Goal: Task Accomplishment & Management: Complete application form

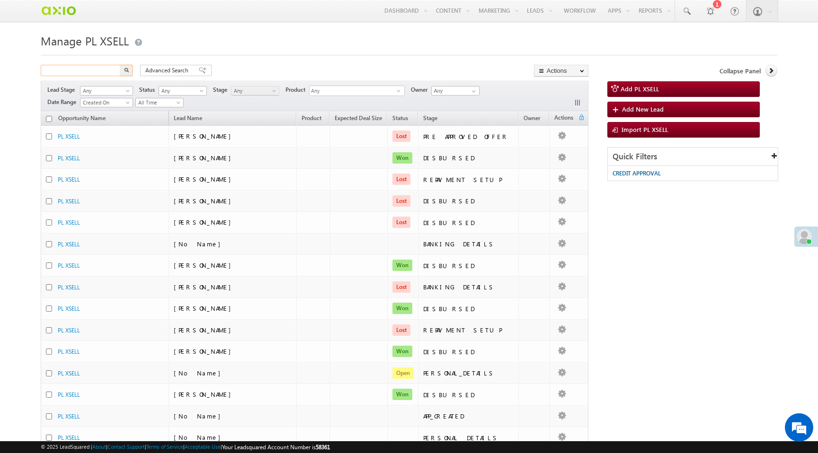
click at [103, 72] on input "text" at bounding box center [81, 70] width 81 height 11
type input "Search PL XSELL"
click at [74, 74] on input "text" at bounding box center [81, 70] width 81 height 11
paste input "9469899641"
type input "9469899641"
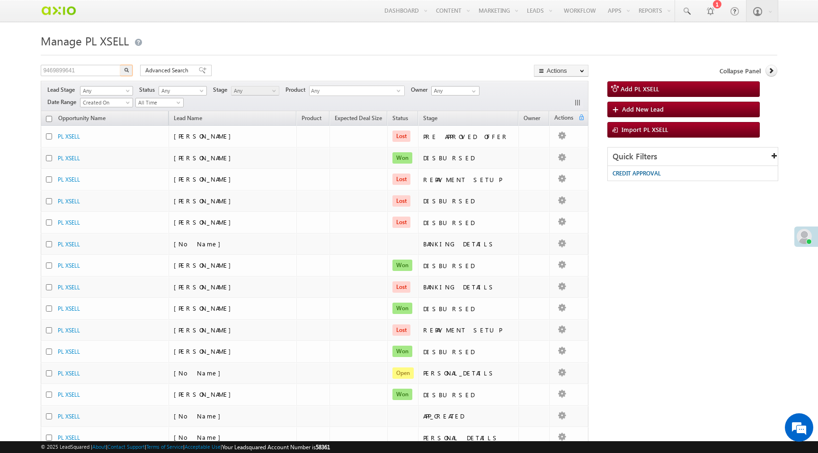
click at [128, 72] on img "button" at bounding box center [126, 70] width 5 height 5
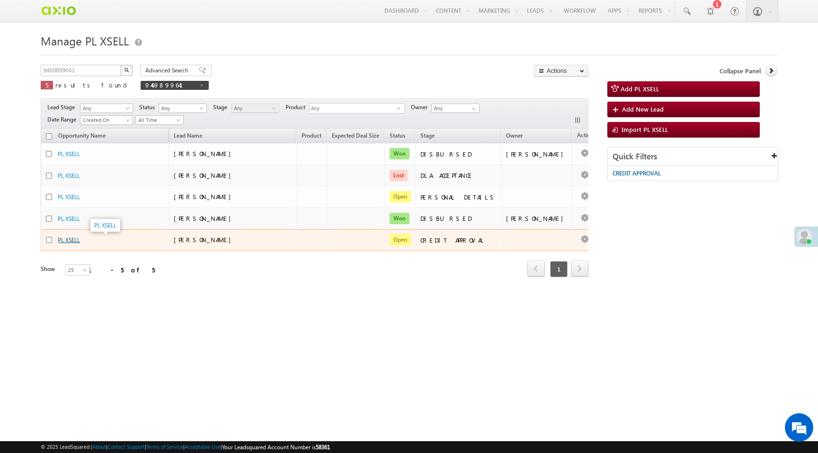
click at [71, 239] on link "PL XSELL" at bounding box center [69, 240] width 22 height 7
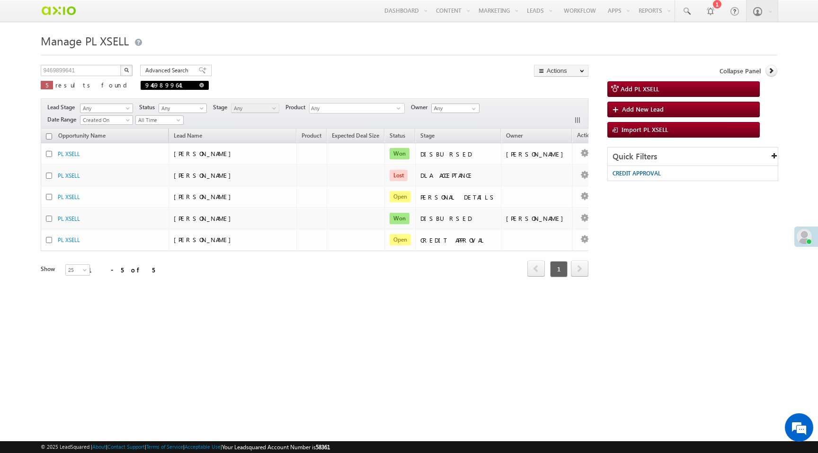
click at [199, 85] on span at bounding box center [201, 85] width 5 height 5
type input "Search PL XSELL"
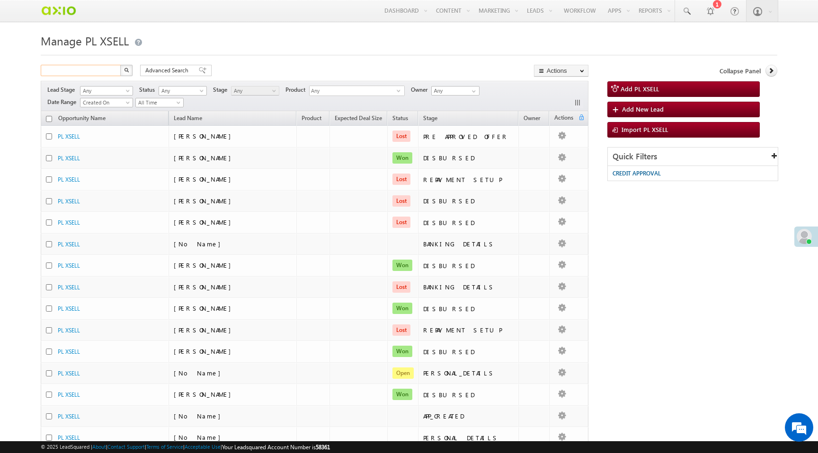
click at [94, 72] on input "text" at bounding box center [81, 70] width 81 height 11
paste input "8fdd0913-e659-4ec6-bdd4-2145a8f6fd52"
type input "8fdd0913-e659-4ec6-bdd4-2145a8f6fd52"
click at [120, 65] on button "button" at bounding box center [126, 70] width 12 height 11
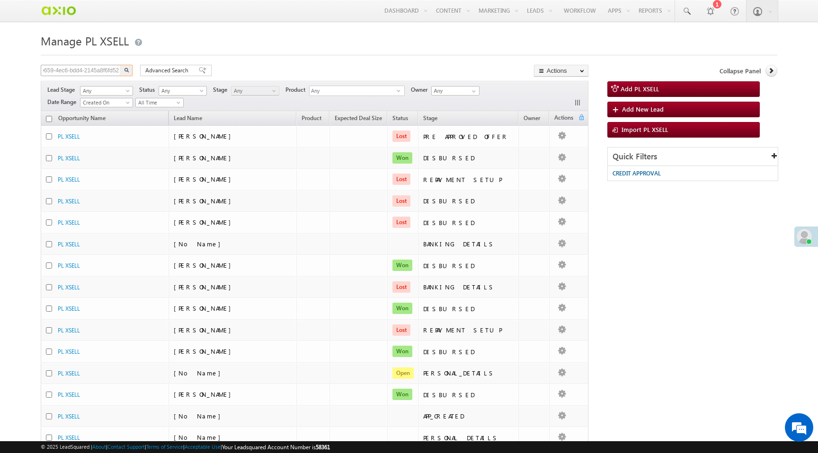
scroll to position [0, 0]
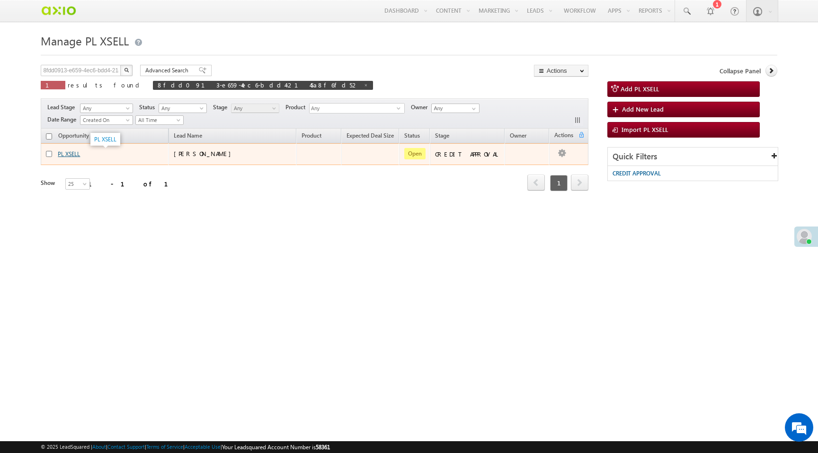
click at [73, 153] on link "PL XSELL" at bounding box center [69, 153] width 22 height 7
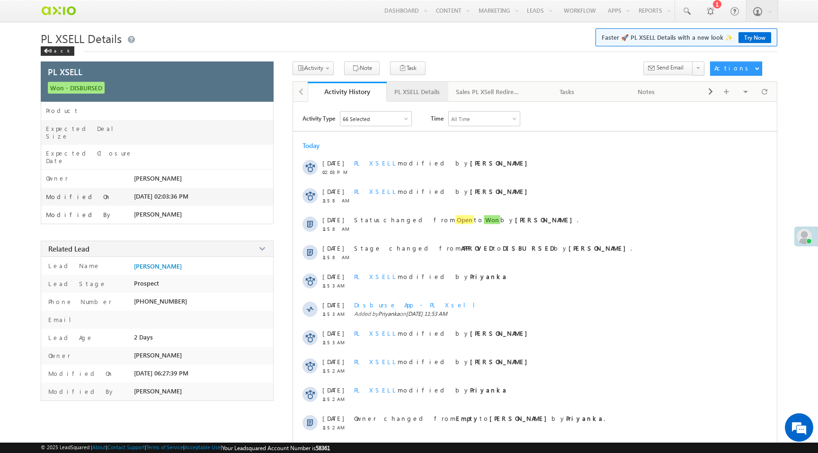
click at [409, 89] on div "PL XSELL Details" at bounding box center [416, 91] width 45 height 11
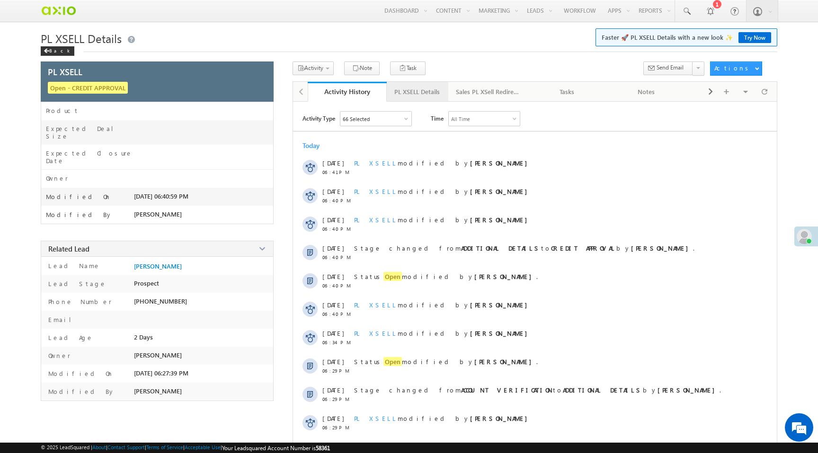
click at [416, 97] on div "PL XSELL Details" at bounding box center [416, 91] width 45 height 11
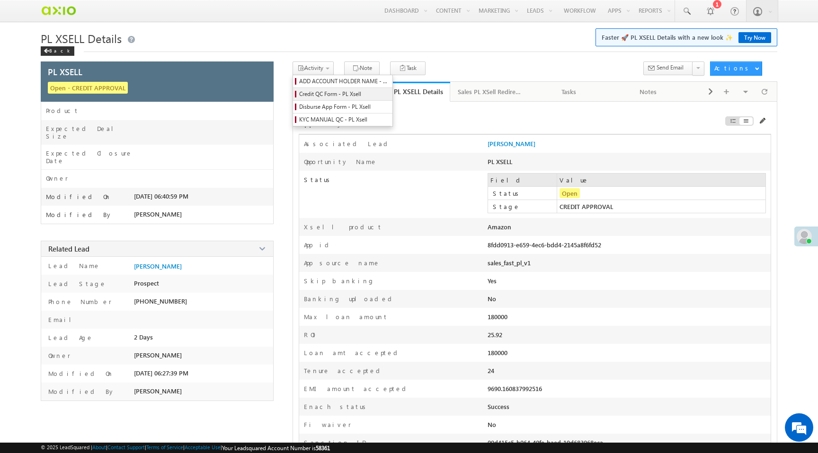
click at [328, 96] on span "Credit QC Form - PL Xsell" at bounding box center [344, 94] width 90 height 9
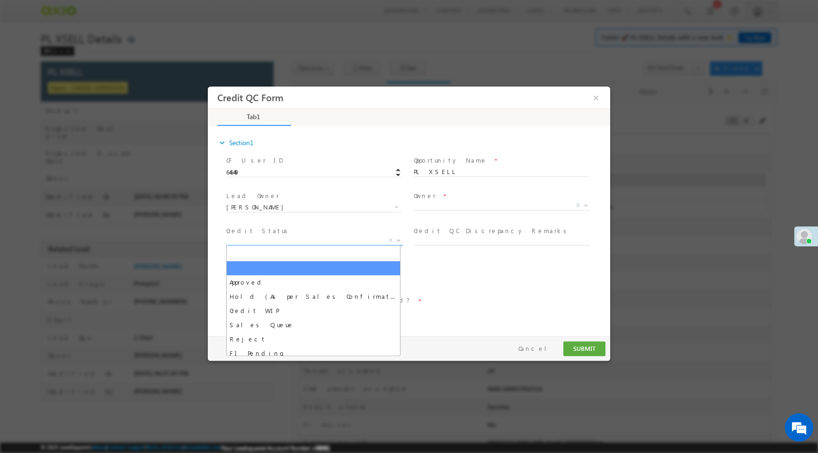
click at [325, 242] on span "X" at bounding box center [314, 240] width 176 height 9
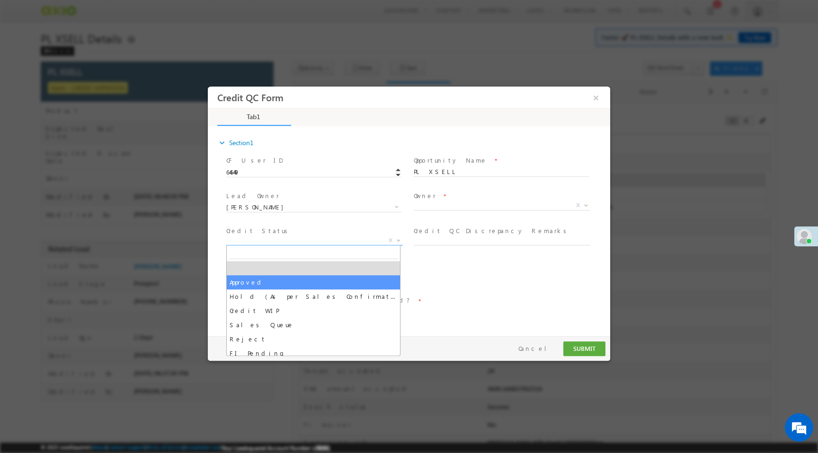
select select "Approved"
select select "NA"
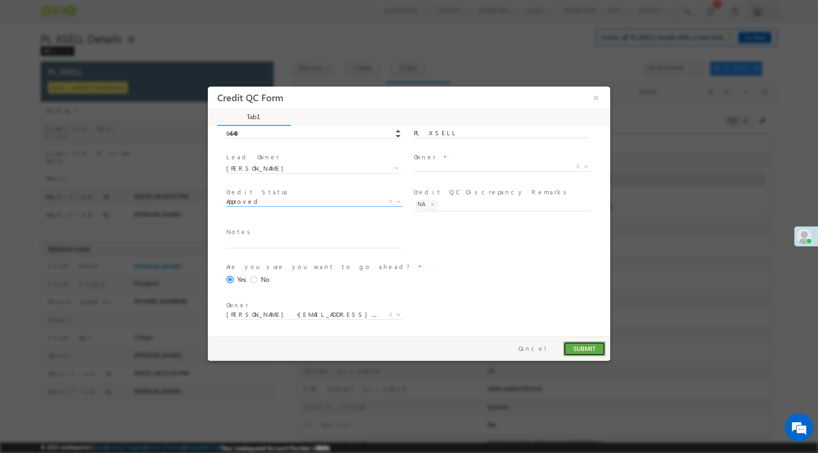
click at [591, 348] on button "SUBMIT" at bounding box center [584, 349] width 42 height 15
click at [450, 173] on body "Credit QC Form × *" at bounding box center [409, 212] width 402 height 250
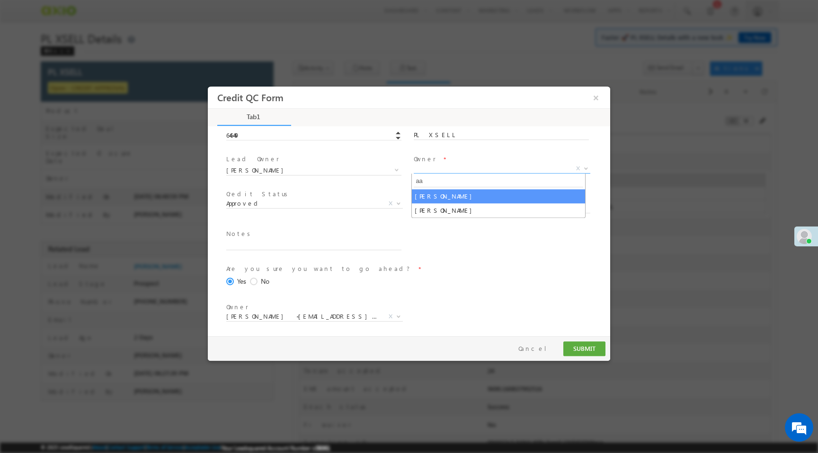
type input "aa"
select select "65e28f60-3a0a-11ef-bbd2-0695f51e8b4b"
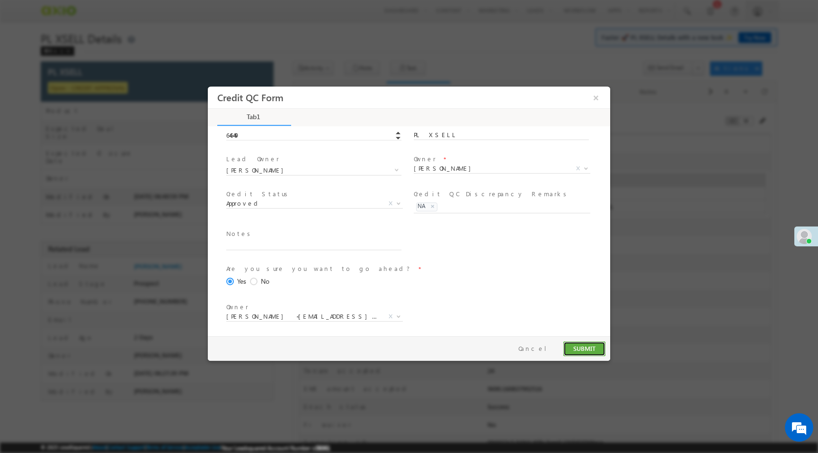
click at [586, 351] on button "SUBMIT" at bounding box center [584, 349] width 42 height 15
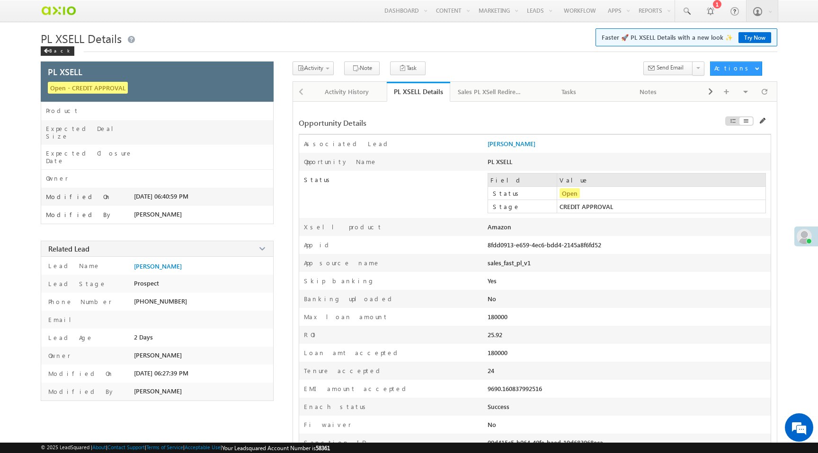
click at [441, 135] on div "Associated Lead * Priyanka Chavan" at bounding box center [534, 144] width 471 height 18
click at [344, 94] on div "Activity History" at bounding box center [346, 91] width 63 height 11
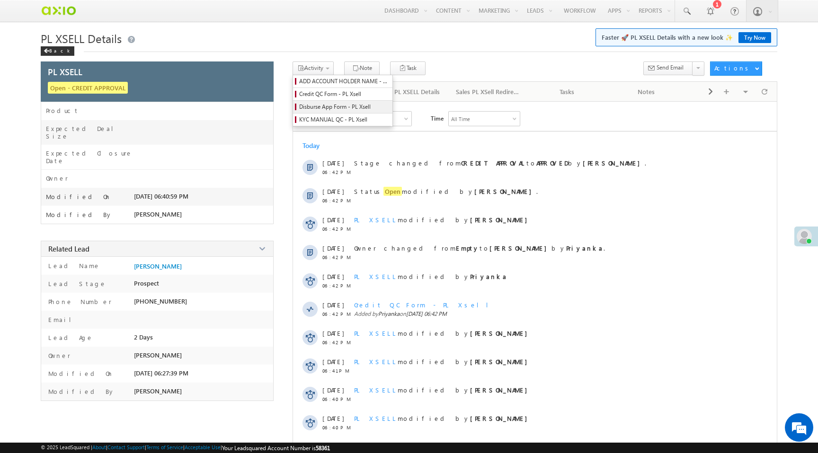
click at [337, 111] on span "Disburse App Form - PL Xsell" at bounding box center [344, 107] width 90 height 9
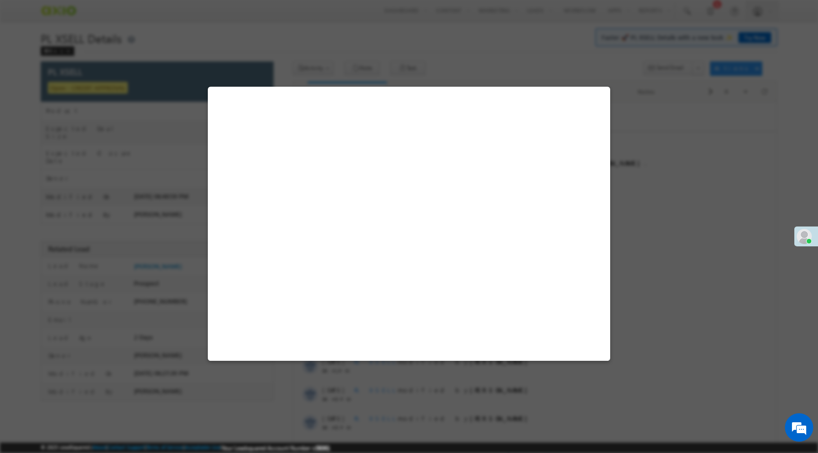
select select "PL XSell Disbursement Initiated"
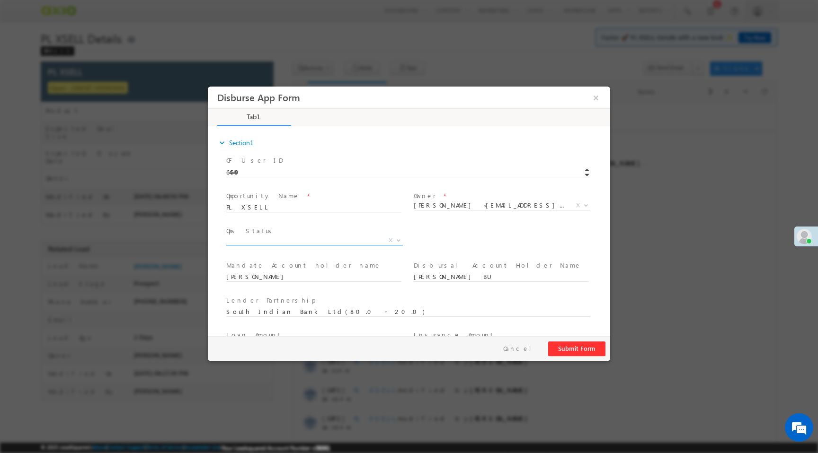
scroll to position [0, 0]
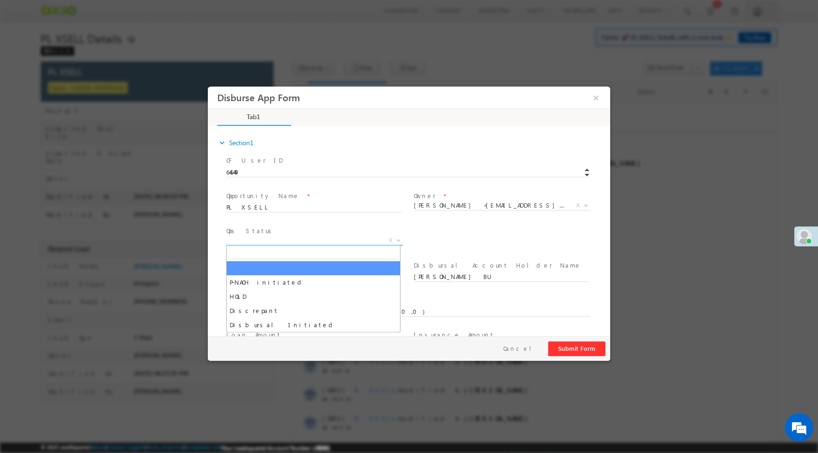
click at [297, 240] on span "X" at bounding box center [314, 240] width 176 height 9
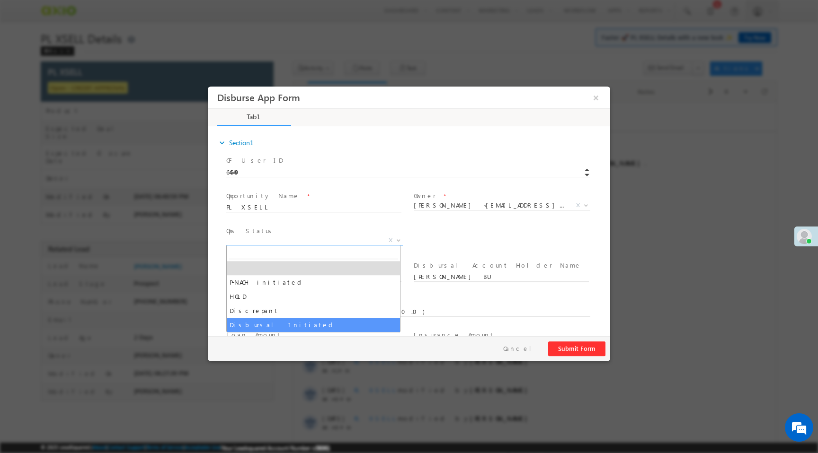
select select "Disbursal Initiated"
select select "NA"
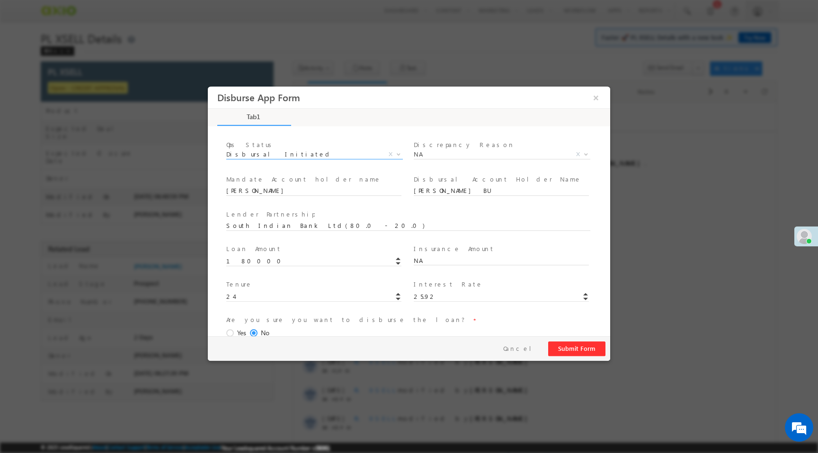
scroll to position [100, 0]
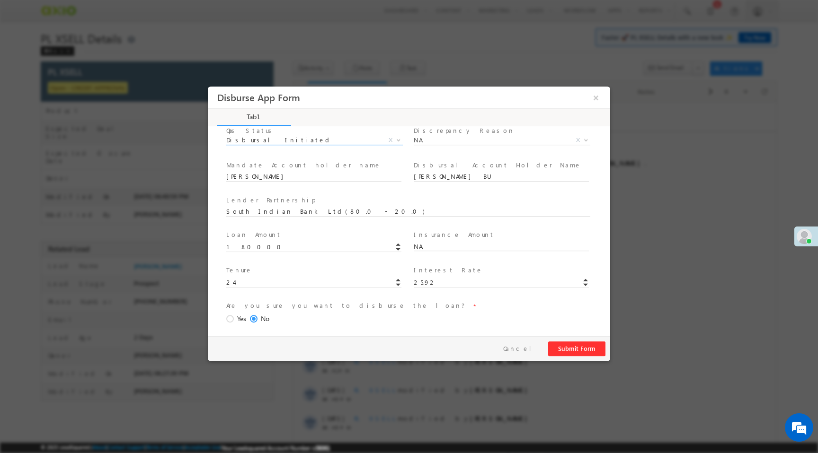
click at [233, 320] on span at bounding box center [231, 319] width 10 height 9
click at [208, 87] on input "Yes" at bounding box center [208, 87] width 0 height 0
click at [584, 351] on button "Submit Form" at bounding box center [576, 349] width 57 height 15
